Goal: Task Accomplishment & Management: Manage account settings

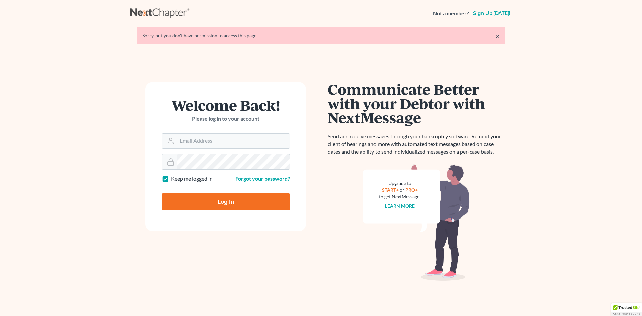
type input "[EMAIL_ADDRESS][DOMAIN_NAME]"
click at [199, 202] on input "Log In" at bounding box center [225, 201] width 128 height 17
type input "Thinking..."
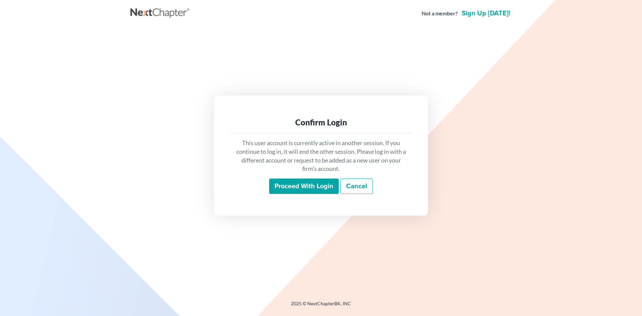
click at [286, 182] on input "Proceed with login" at bounding box center [304, 185] width 70 height 15
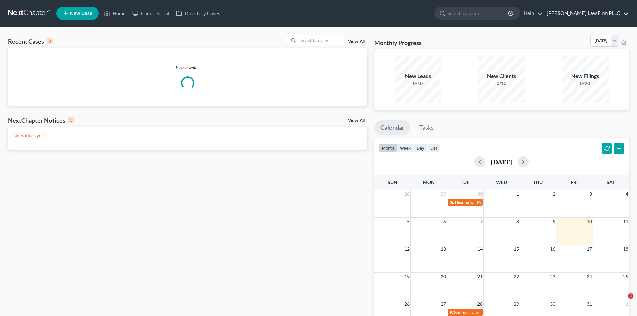
click at [585, 13] on link "[PERSON_NAME] Law Firm PLLC" at bounding box center [585, 13] width 85 height 12
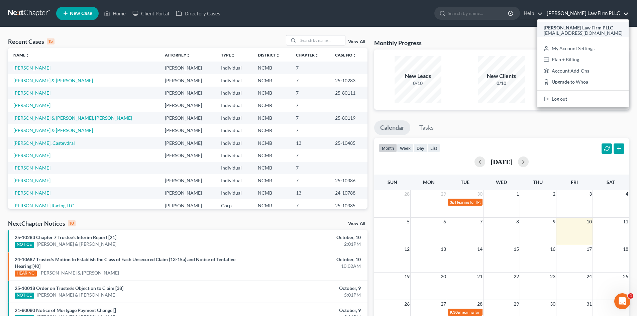
click at [590, 30] on span "[EMAIL_ADDRESS][DOMAIN_NAME]" at bounding box center [582, 33] width 79 height 6
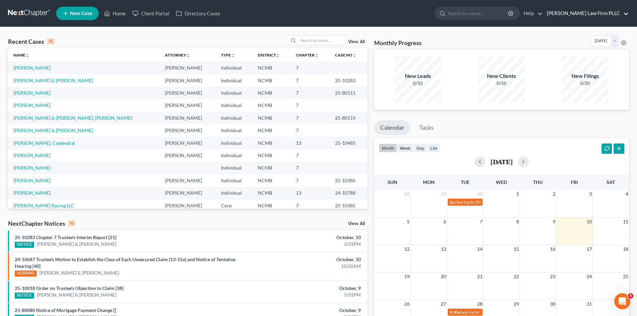
click at [598, 9] on link "[PERSON_NAME] Law Firm PLLC" at bounding box center [585, 13] width 85 height 12
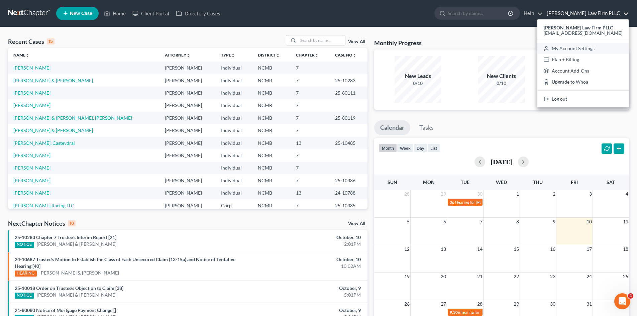
click at [579, 49] on link "My Account Settings" at bounding box center [582, 48] width 91 height 11
select select "24"
select select "28"
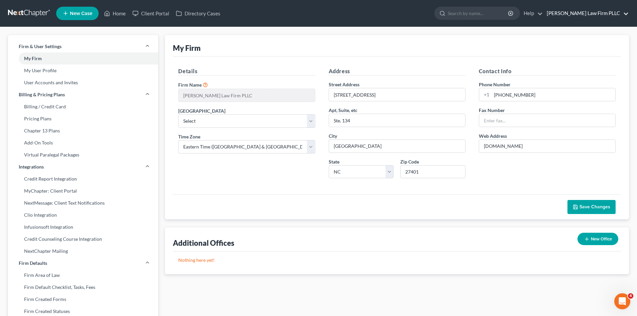
click at [598, 10] on link "[PERSON_NAME] Law Firm PLLC" at bounding box center [585, 13] width 85 height 12
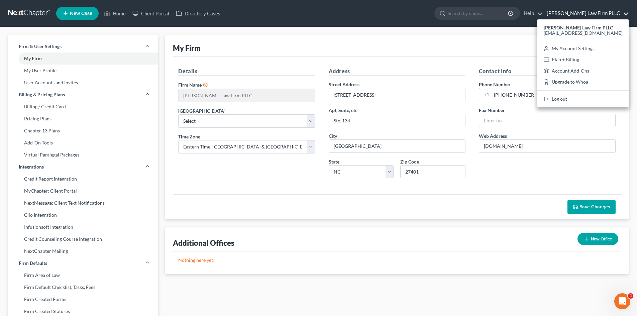
click at [29, 15] on link at bounding box center [29, 13] width 43 height 12
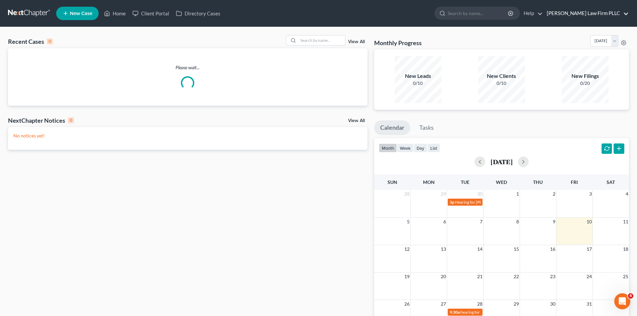
click at [590, 13] on link "[PERSON_NAME] Law Firm PLLC" at bounding box center [585, 13] width 85 height 12
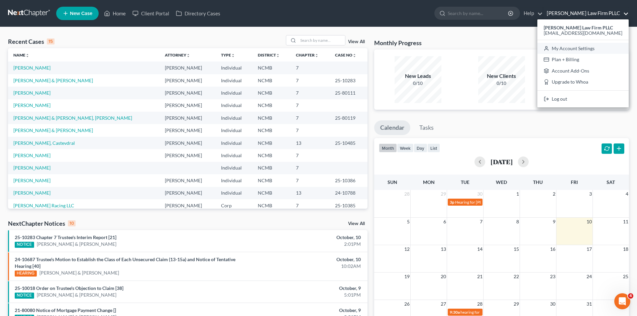
click at [581, 49] on link "My Account Settings" at bounding box center [582, 48] width 91 height 11
select select "24"
select select "28"
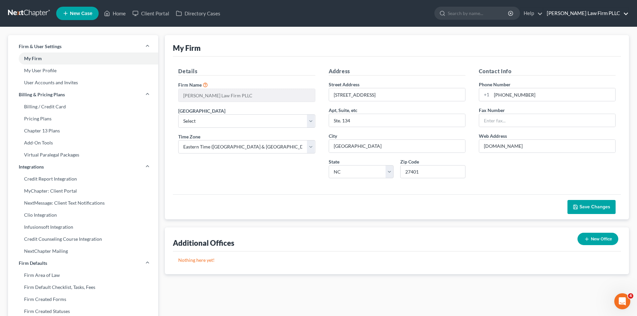
click at [592, 15] on link "[PERSON_NAME] Law Firm PLLC" at bounding box center [585, 13] width 85 height 12
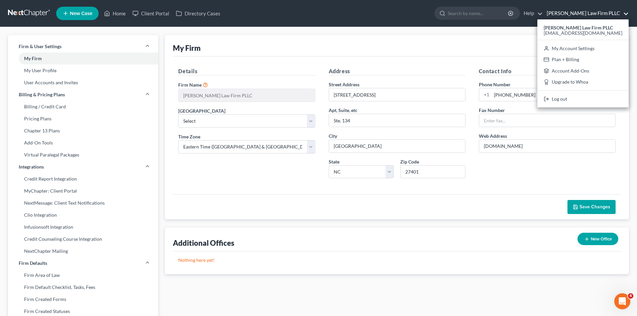
click at [26, 10] on link at bounding box center [29, 13] width 43 height 12
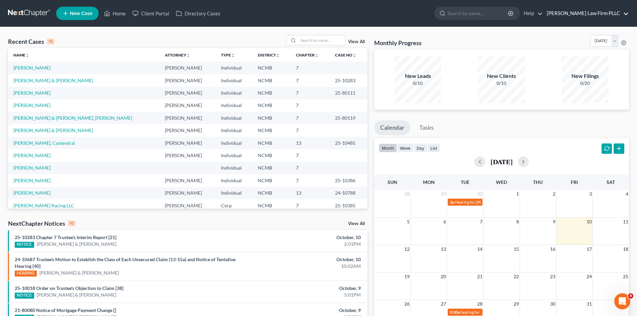
click at [581, 14] on link "[PERSON_NAME] Law Firm PLLC" at bounding box center [585, 13] width 85 height 12
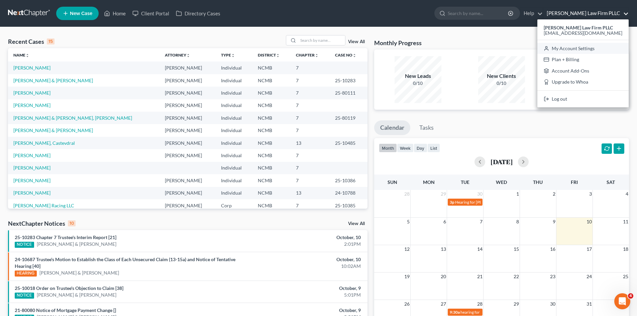
click at [580, 46] on link "My Account Settings" at bounding box center [582, 48] width 91 height 11
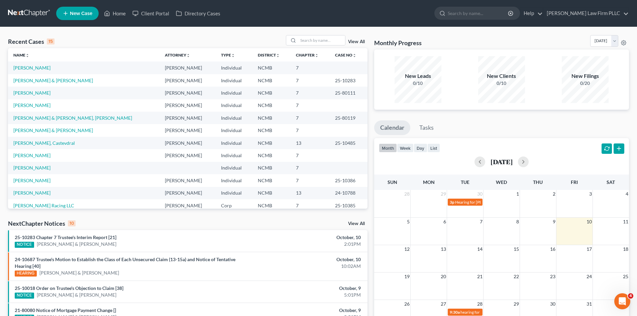
select select "24"
select select "28"
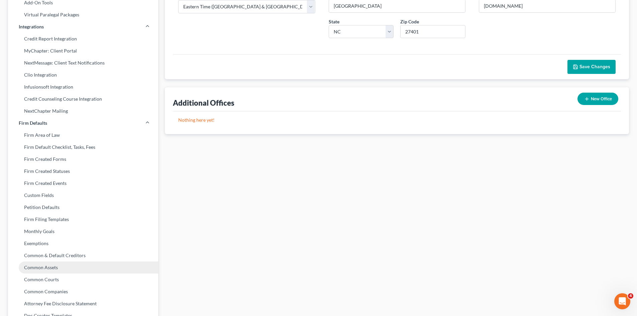
scroll to position [124, 0]
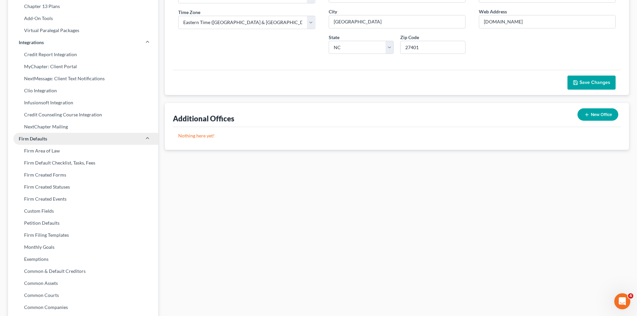
click at [132, 136] on link "Firm Defaults" at bounding box center [83, 139] width 150 height 12
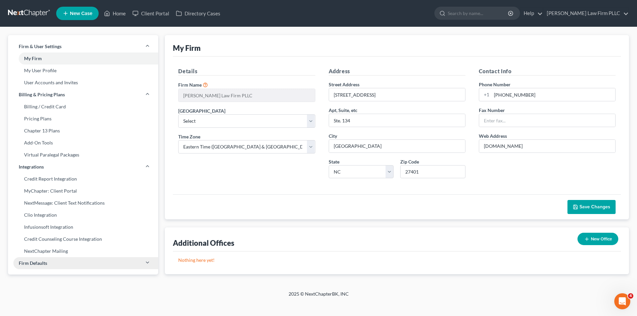
scroll to position [0, 0]
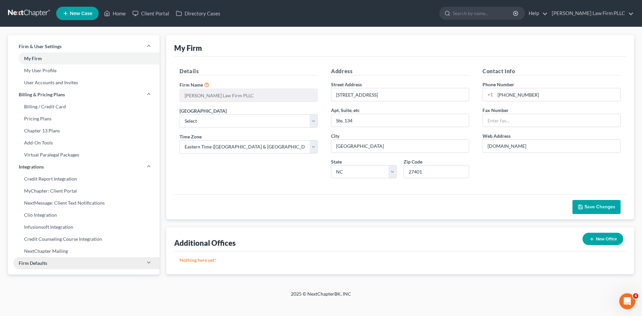
click at [83, 263] on link "Firm Defaults" at bounding box center [83, 263] width 151 height 12
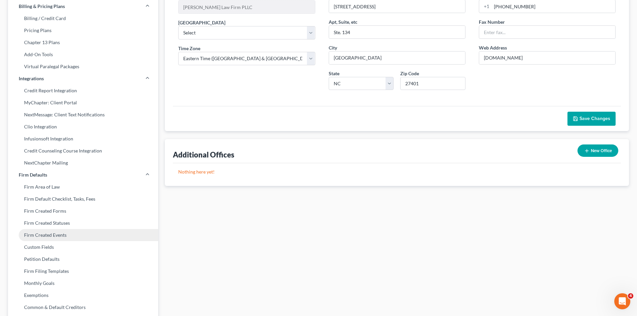
scroll to position [100, 0]
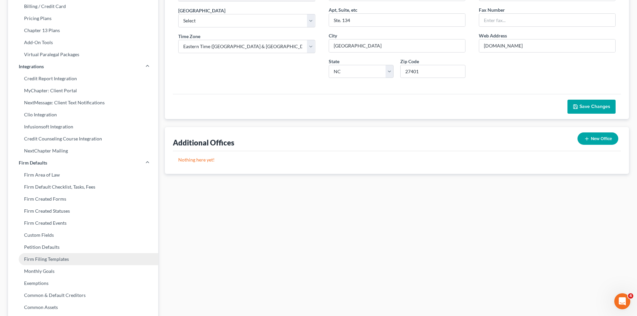
click at [54, 256] on link "Firm Filing Templates" at bounding box center [83, 259] width 150 height 12
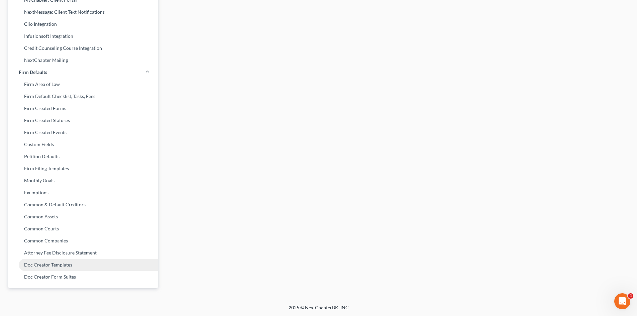
scroll to position [191, 0]
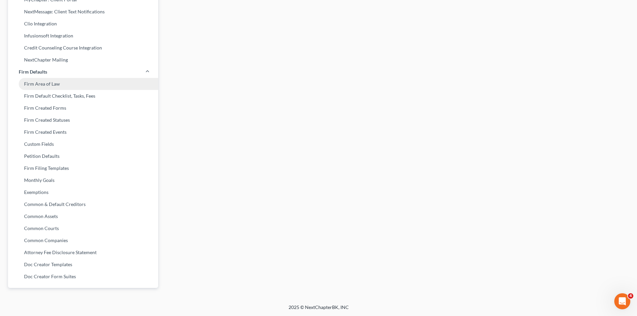
click at [43, 83] on link "Firm Area of Law" at bounding box center [83, 84] width 150 height 12
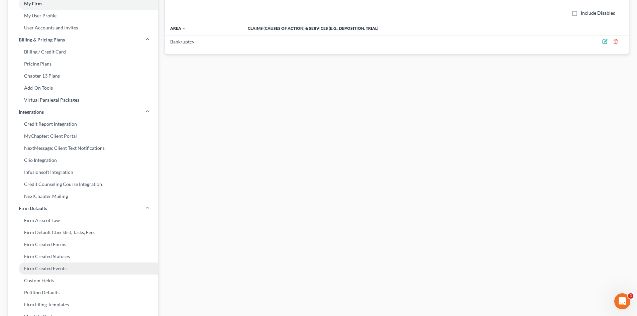
scroll to position [67, 0]
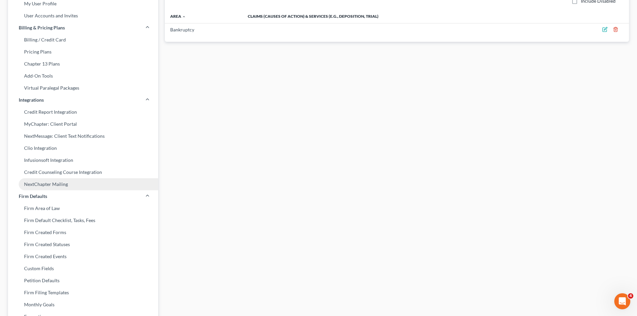
click at [51, 186] on link "NextChapter Mailing" at bounding box center [83, 184] width 150 height 12
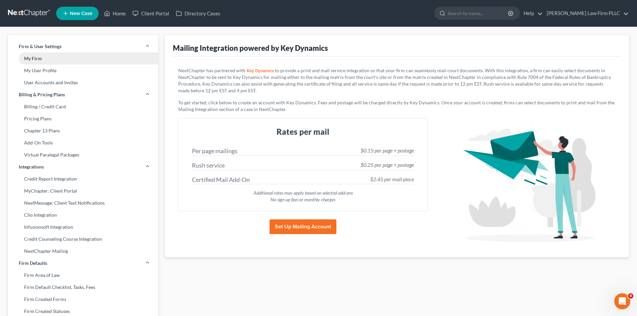
click at [40, 59] on link "My Firm" at bounding box center [83, 58] width 150 height 12
select select "58"
select select "24"
select select "28"
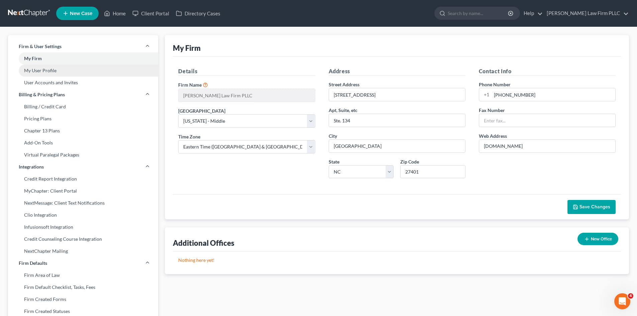
click at [68, 73] on link "My User Profile" at bounding box center [83, 70] width 150 height 12
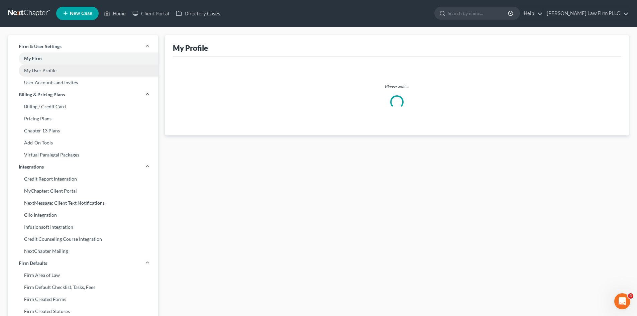
select select "28"
select select "paralegal"
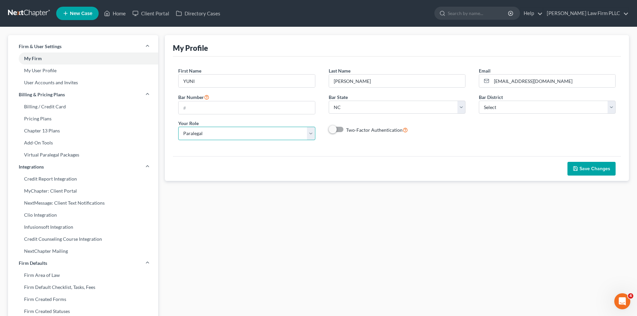
click at [277, 132] on select "Select Attorney Paralegal Assistant" at bounding box center [246, 133] width 137 height 13
click at [59, 71] on link "My User Profile" at bounding box center [83, 70] width 150 height 12
click at [68, 84] on link "User Accounts and Invites" at bounding box center [83, 83] width 150 height 12
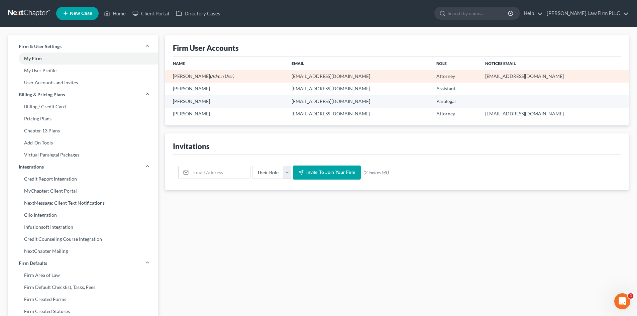
click at [353, 75] on td "[EMAIL_ADDRESS][DOMAIN_NAME]" at bounding box center [358, 76] width 145 height 12
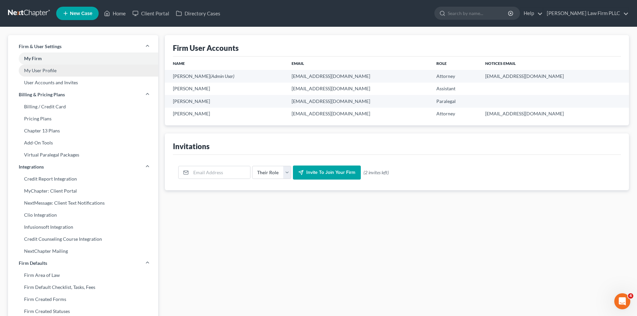
click at [78, 75] on link "My User Profile" at bounding box center [83, 70] width 150 height 12
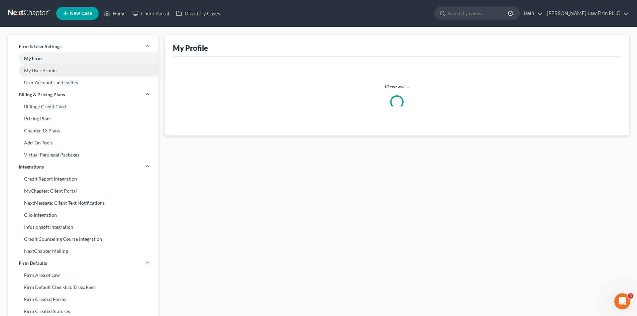
select select "28"
select select "paralegal"
